Goal: Navigation & Orientation: Go to known website

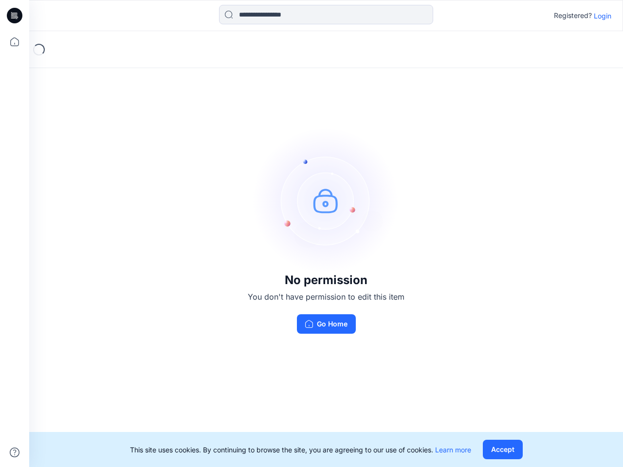
click at [311, 234] on img at bounding box center [326, 200] width 146 height 146
click at [15, 16] on icon at bounding box center [16, 16] width 4 height 0
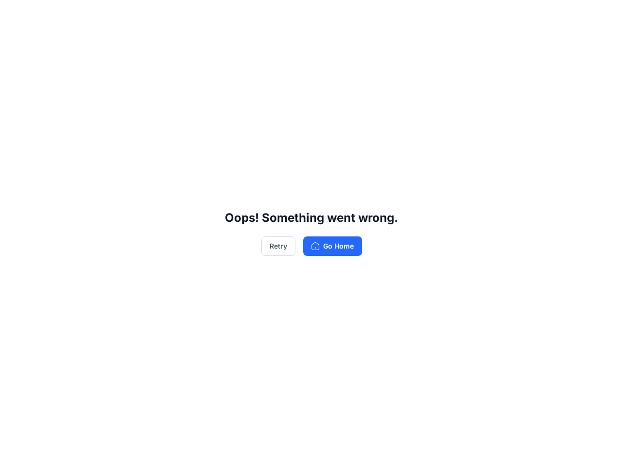
click at [15, 42] on div "Oops! Something went wrong. Retry Go Home" at bounding box center [311, 233] width 623 height 467
click at [15, 452] on div "Oops! Something went wrong. Retry Go Home" at bounding box center [311, 233] width 623 height 467
click at [326, 15] on div "Oops! Something went wrong. Retry Go Home" at bounding box center [311, 233] width 623 height 467
click at [602, 16] on div "Oops! Something went wrong. Retry Go Home" at bounding box center [311, 233] width 623 height 467
click at [502, 449] on div "Oops! Something went wrong. Retry Go Home" at bounding box center [311, 233] width 623 height 467
